Goal: Find specific page/section: Find specific page/section

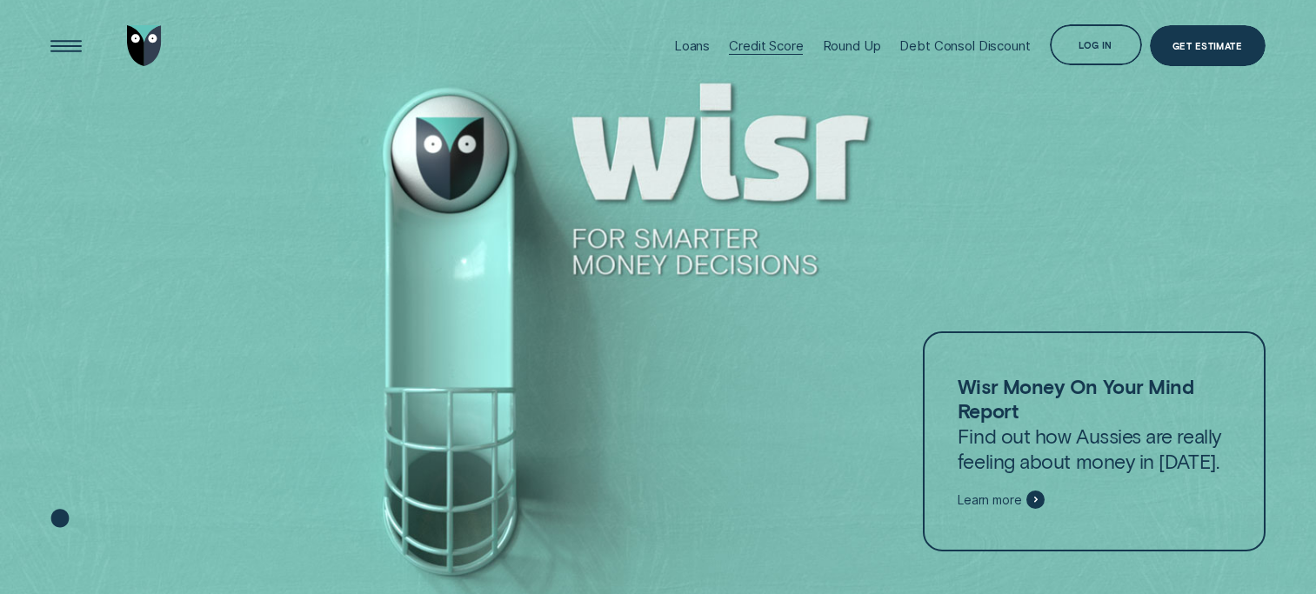
click at [749, 46] on div "Credit Score" at bounding box center [766, 45] width 74 height 17
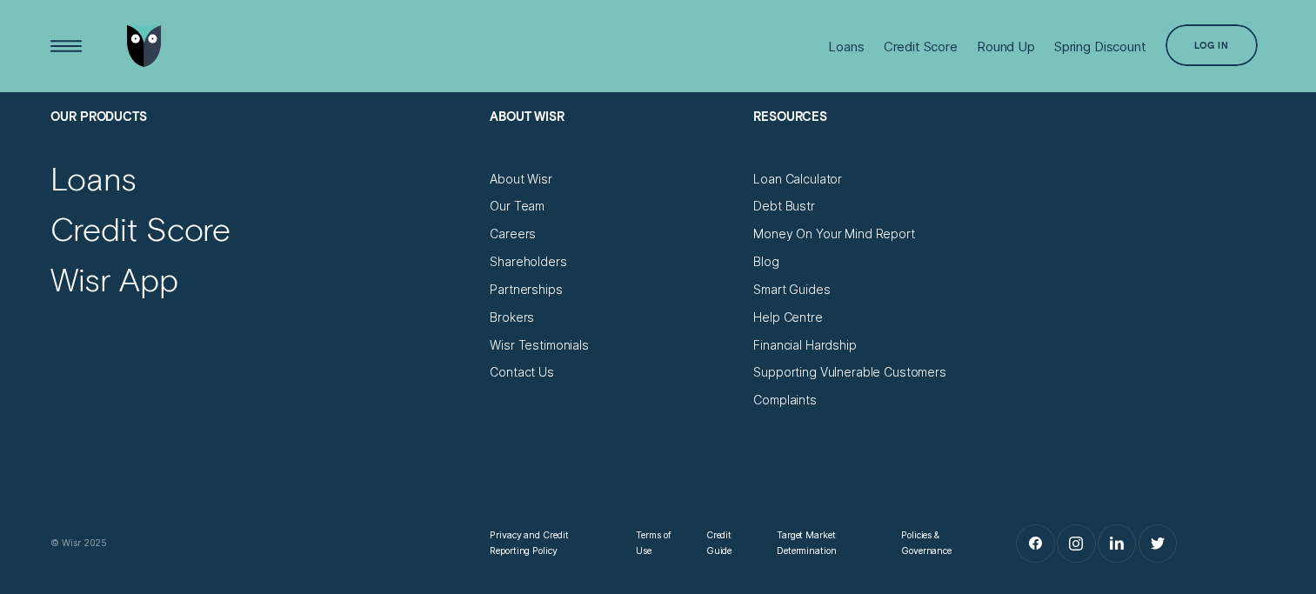
scroll to position [6961, 0]
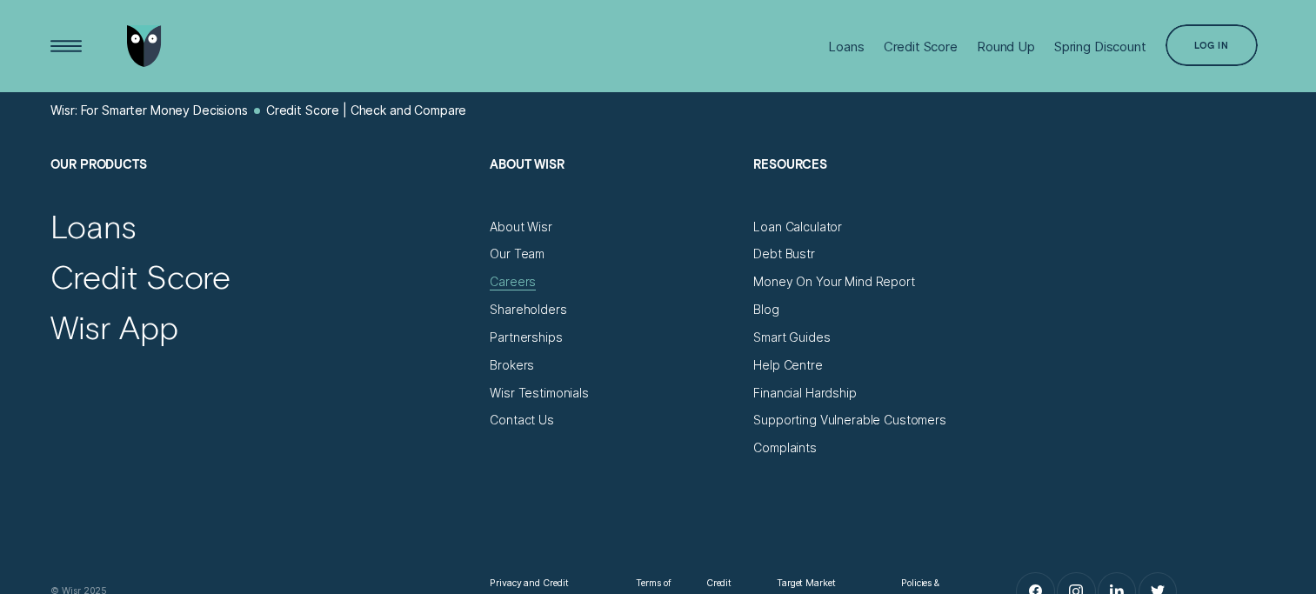
click at [516, 290] on div "Careers" at bounding box center [513, 282] width 46 height 16
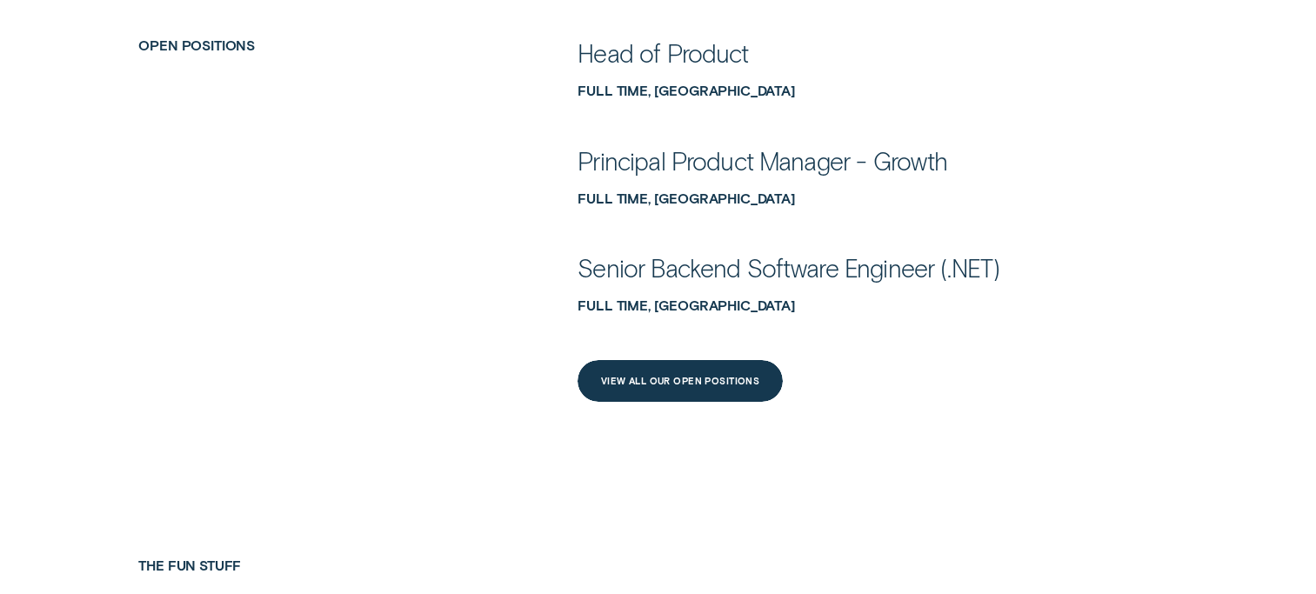
scroll to position [795, 0]
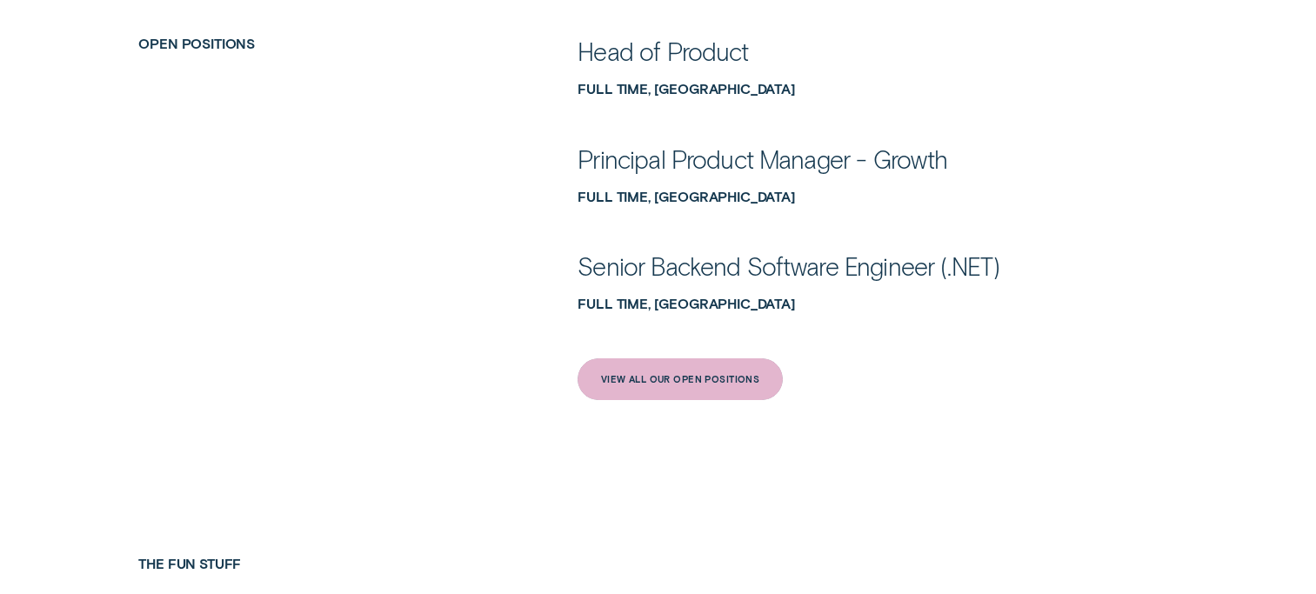
click at [594, 376] on div "View All Our Open Positions" at bounding box center [679, 379] width 205 height 42
